Goal: Find specific page/section: Find specific page/section

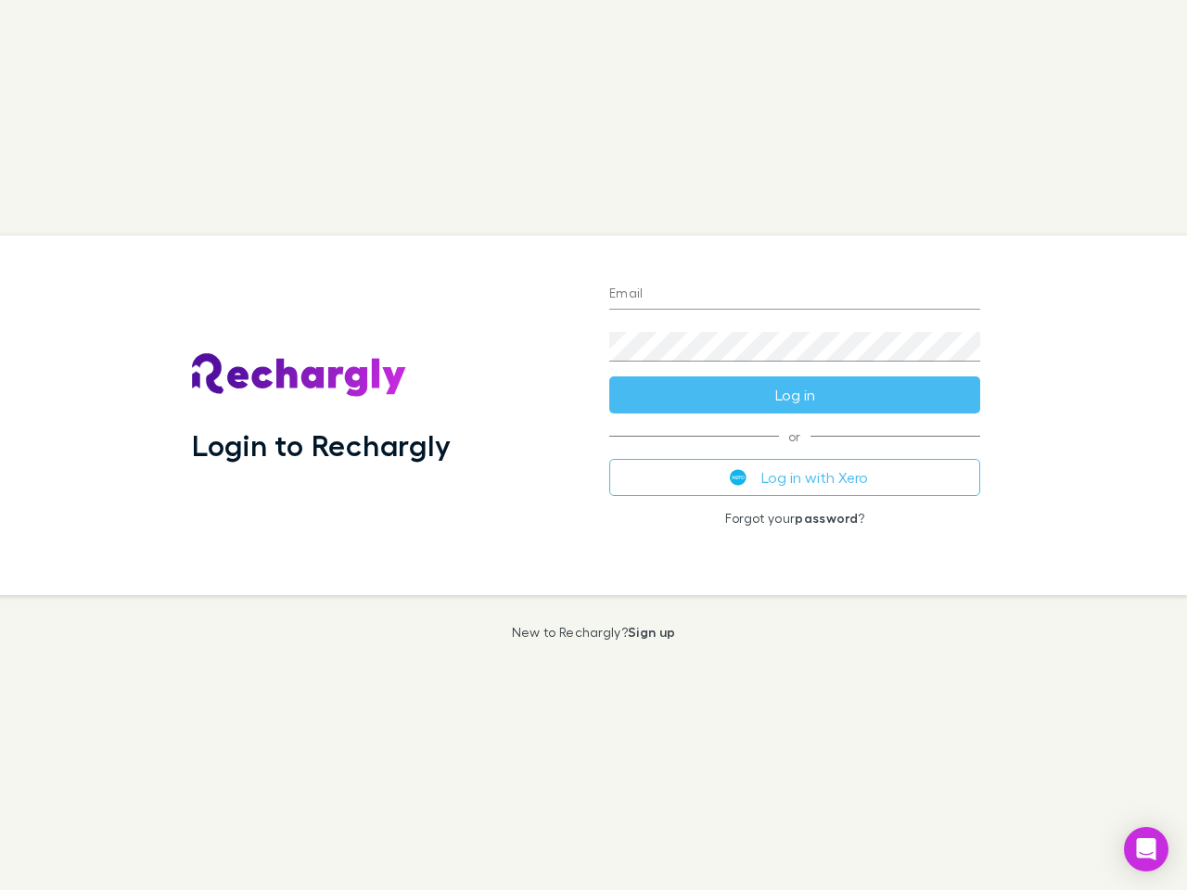
click at [594, 445] on div "Login to Rechargly" at bounding box center [385, 416] width 417 height 360
click at [795, 295] on input "Email" at bounding box center [794, 295] width 371 height 30
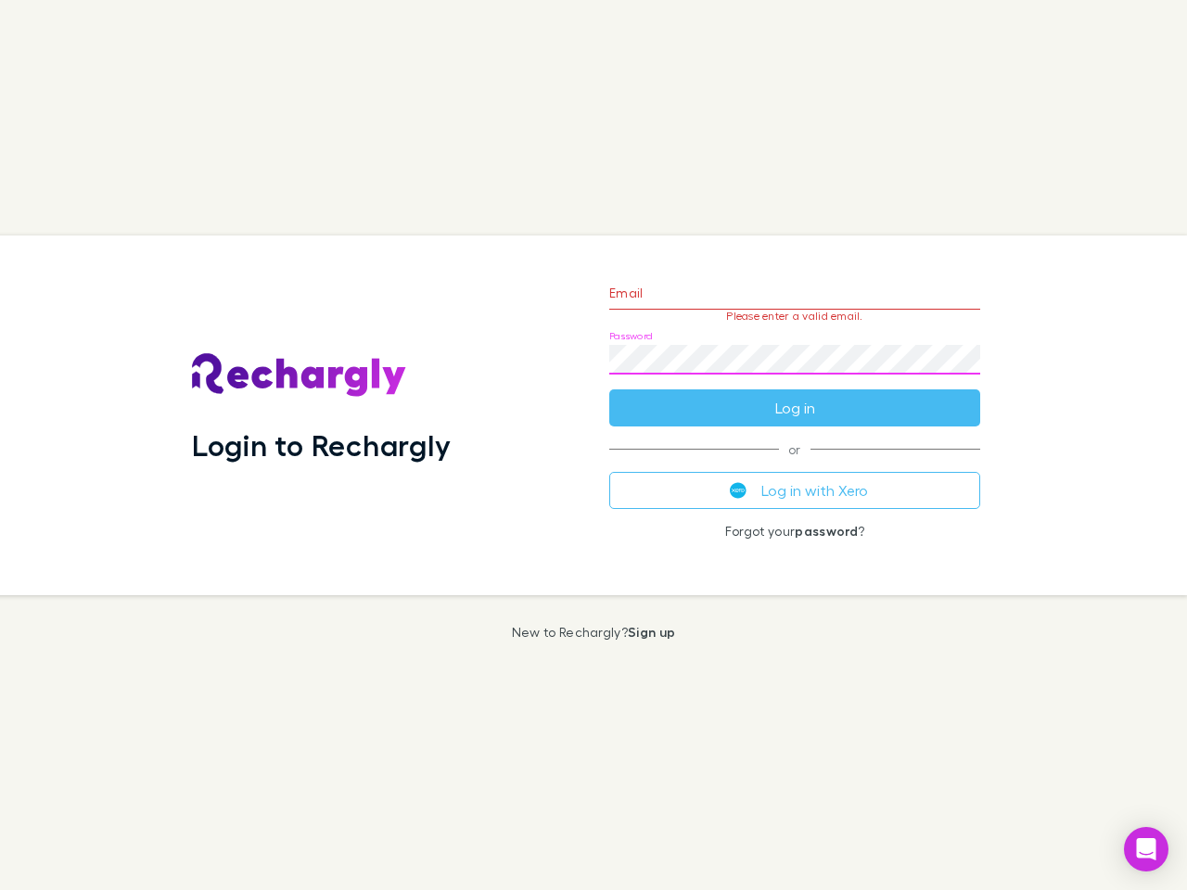
click at [795, 395] on form "Email Please enter a valid email. Password Log in" at bounding box center [794, 345] width 371 height 161
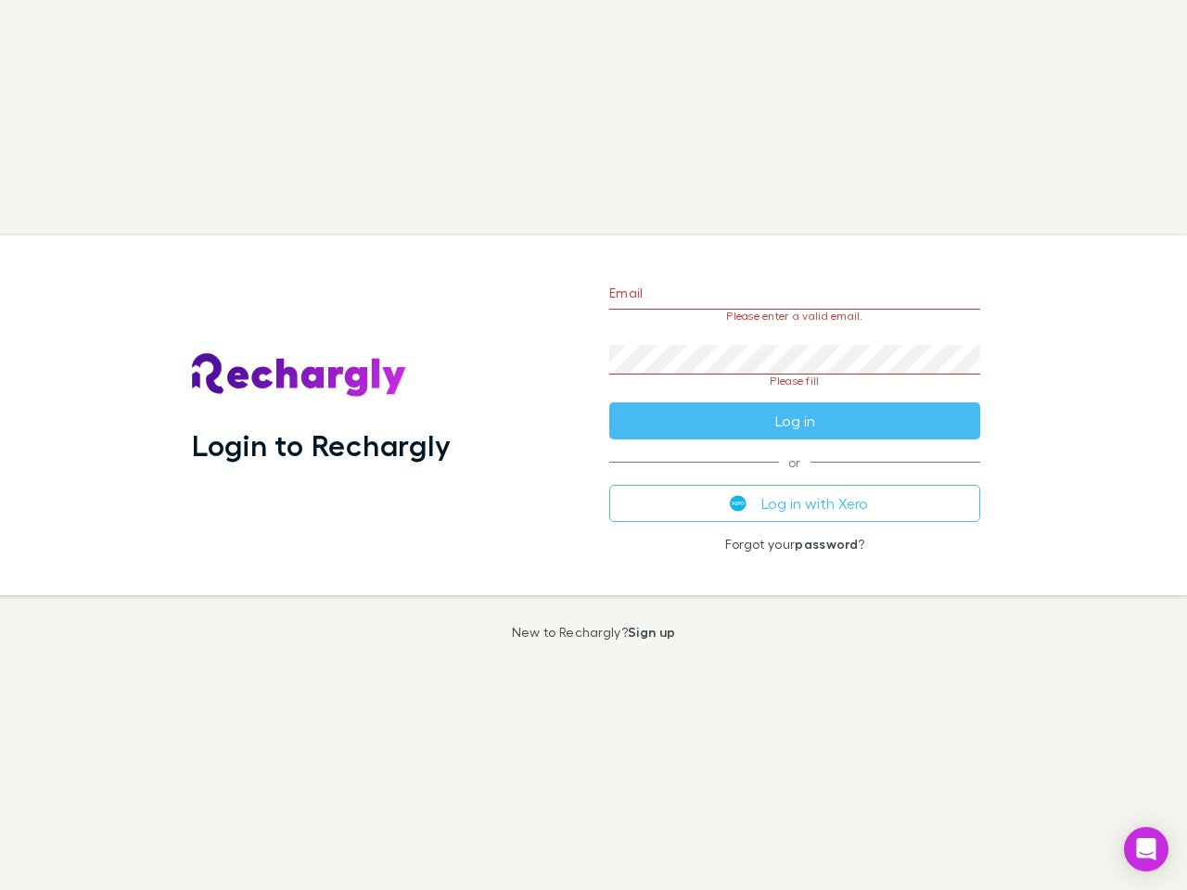
click at [795, 478] on div "Email Please enter a valid email. Password Please fill Log in or Log in with Xe…" at bounding box center [795, 416] width 401 height 360
click at [1146, 850] on icon "Open Intercom Messenger" at bounding box center [1146, 850] width 19 height 22
